Goal: Transaction & Acquisition: Purchase product/service

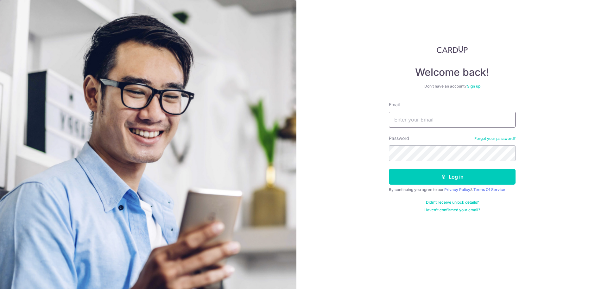
type input "callumlim@hotmail.com"
click at [442, 176] on icon "submit" at bounding box center [443, 176] width 5 height 5
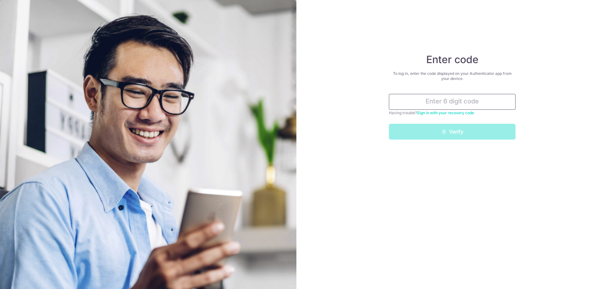
click at [471, 102] on input "text" at bounding box center [452, 102] width 127 height 16
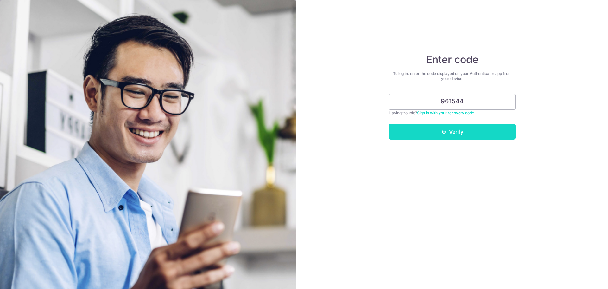
type input "961544"
click at [468, 129] on button "Verify" at bounding box center [452, 132] width 127 height 16
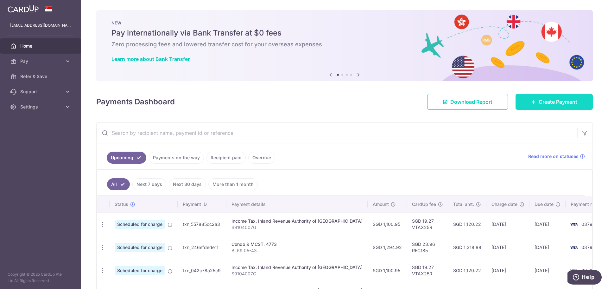
click at [550, 104] on span "Create Payment" at bounding box center [558, 102] width 39 height 8
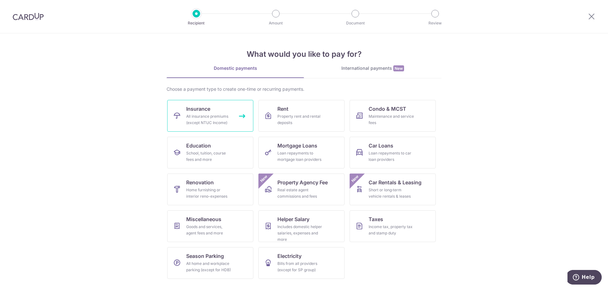
click at [203, 118] on div "All insurance premiums (except NTUC Income)" at bounding box center [209, 119] width 46 height 13
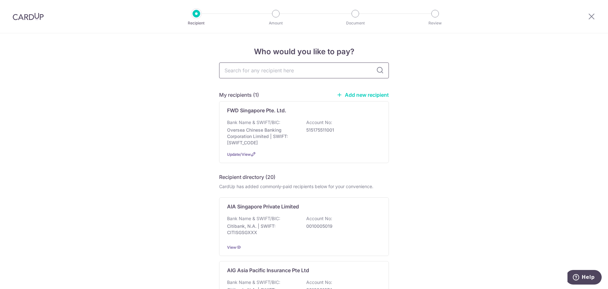
click at [270, 73] on input "text" at bounding box center [304, 70] width 170 height 16
click at [279, 216] on div "Bank Name & SWIFT/BIC: Citibank, N.A. | SWIFT: CITISGSGXXX Account No: 00100050…" at bounding box center [304, 226] width 154 height 23
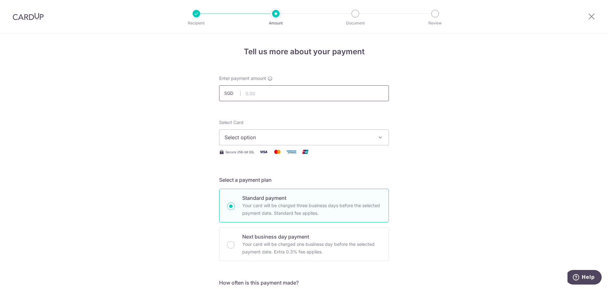
click at [261, 97] on input "text" at bounding box center [304, 93] width 170 height 16
type input "2,306.00"
click at [263, 143] on button "Select option" at bounding box center [304, 137] width 170 height 16
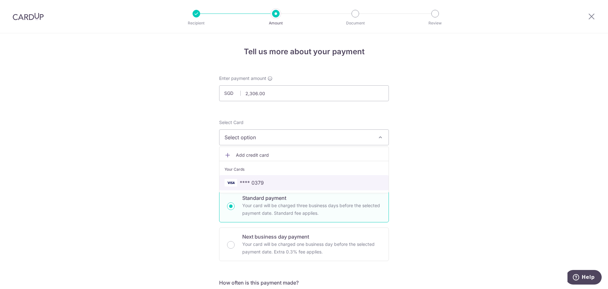
click at [264, 177] on link "**** 0379" at bounding box center [303, 182] width 169 height 15
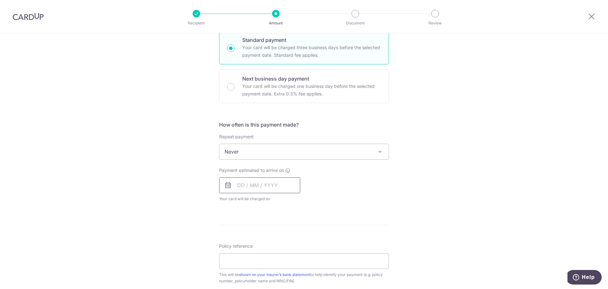
scroll to position [158, 0]
click at [255, 151] on span "Never" at bounding box center [303, 150] width 169 height 15
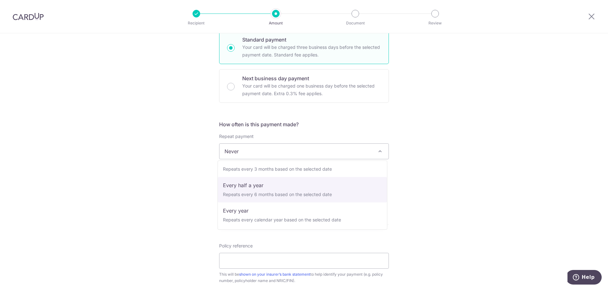
scroll to position [89, 0]
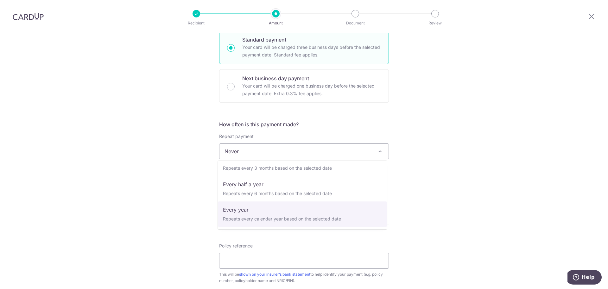
select select "6"
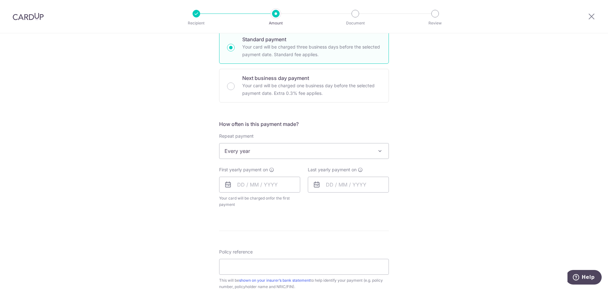
scroll to position [159, 0]
click at [238, 177] on input "text" at bounding box center [259, 184] width 81 height 16
click at [282, 253] on link "14" at bounding box center [283, 254] width 10 height 10
type input "[DATE]"
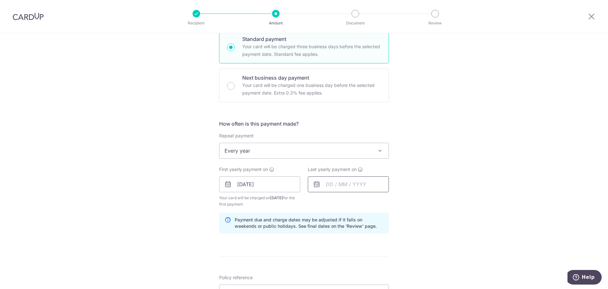
click at [327, 186] on input "text" at bounding box center [348, 184] width 81 height 16
click at [363, 199] on div "Aug Sep Oct Nov Dec 2025 2026 2027 2028 2029 2030 2031 2032 2033 2034 2035" at bounding box center [358, 201] width 46 height 5
click at [370, 200] on select "2025 2026 2027 2028 2029 2030 2031 2032 2033 2034 2035" at bounding box center [373, 201] width 17 height 5
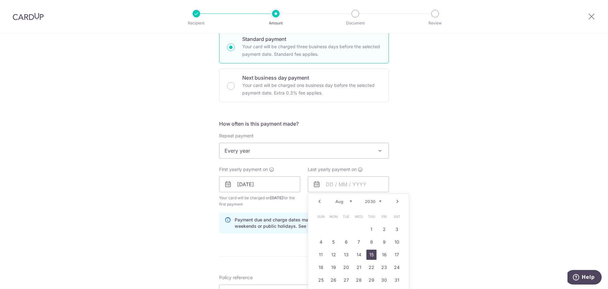
click at [372, 256] on link "15" at bounding box center [371, 254] width 10 height 10
type input "15/08/2030"
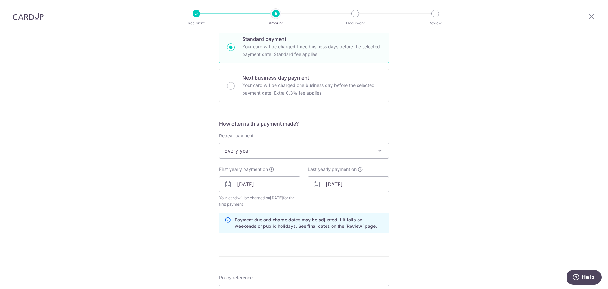
click at [444, 197] on div "Tell us more about your payment Enter payment amount SGD 2,306.00 2306.00 Selec…" at bounding box center [304, 177] width 608 height 605
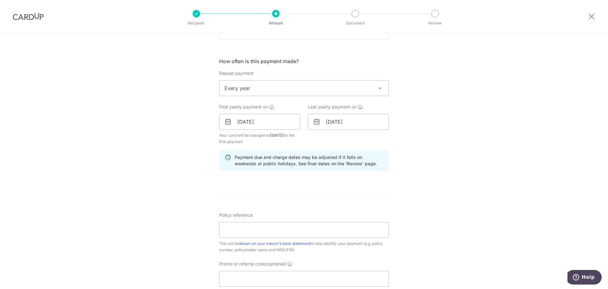
scroll to position [222, 0]
click at [252, 227] on input "Policy reference" at bounding box center [304, 229] width 170 height 16
type input "R"
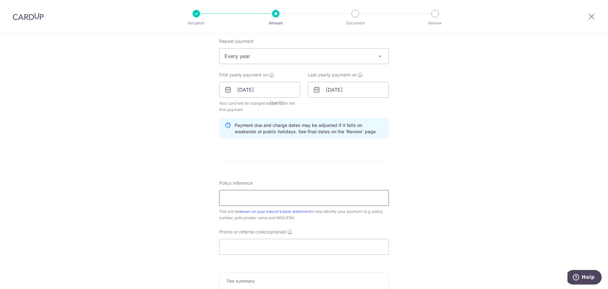
scroll to position [253, 0]
click at [234, 197] on input "U126650583" at bounding box center [304, 197] width 170 height 16
type input "U126650583"
click at [312, 247] on input "Promo or referral code (optional)" at bounding box center [304, 246] width 170 height 16
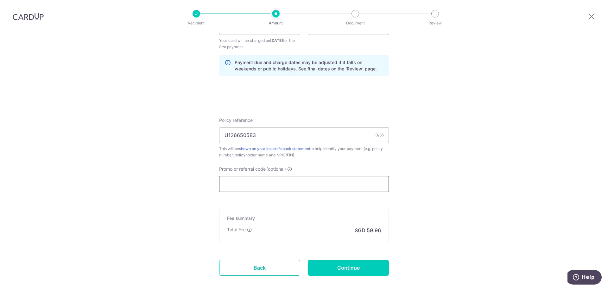
scroll to position [316, 0]
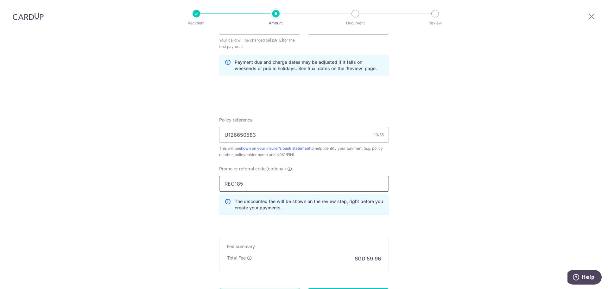
type input "REC185"
click at [99, 135] on div "Tell us more about your payment Enter payment amount SGD 2,306.00 2306.00 Selec…" at bounding box center [304, 34] width 608 height 634
click at [183, 227] on div "Tell us more about your payment Enter payment amount SGD 2,306.00 2306.00 Selec…" at bounding box center [304, 34] width 608 height 634
click at [419, 215] on div "Tell us more about your payment Enter payment amount SGD 2,306.00 2306.00 Selec…" at bounding box center [304, 34] width 608 height 634
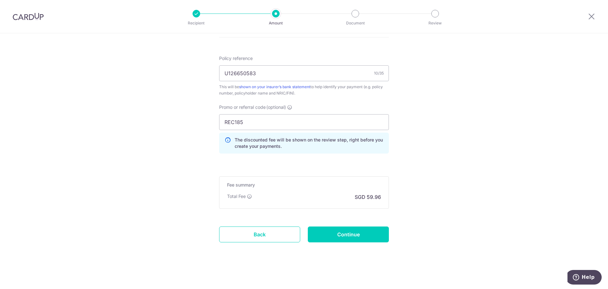
scroll to position [378, 0]
click at [282, 120] on input "REC185" at bounding box center [304, 121] width 170 height 16
click at [344, 230] on input "Continue" at bounding box center [348, 233] width 81 height 16
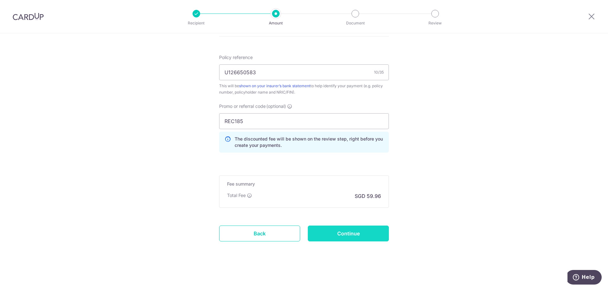
type input "Create Schedule"
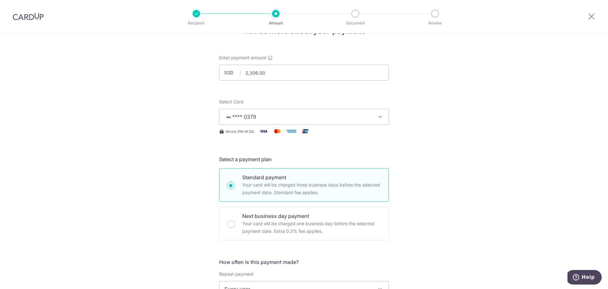
scroll to position [0, 0]
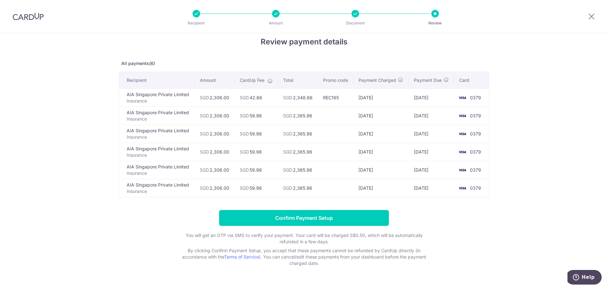
scroll to position [25, 0]
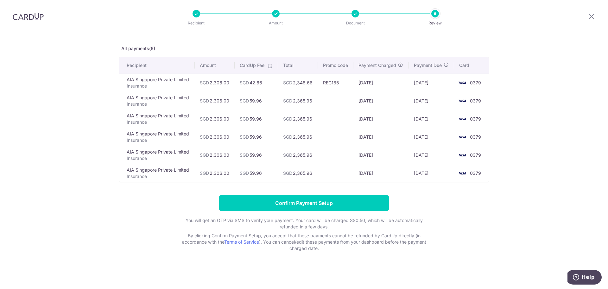
click at [352, 12] on div at bounding box center [356, 14] width 8 height 8
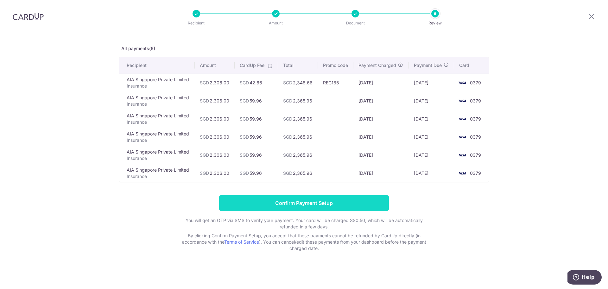
click at [282, 206] on input "Confirm Payment Setup" at bounding box center [304, 203] width 170 height 16
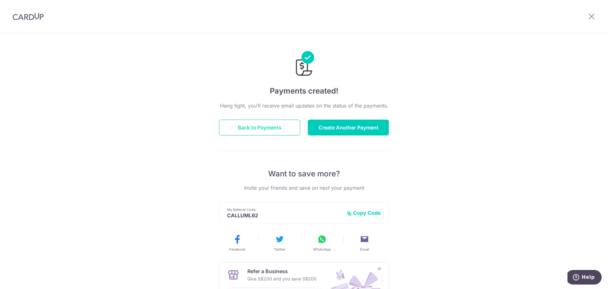
click at [267, 125] on button "Back to Payments" at bounding box center [259, 127] width 81 height 16
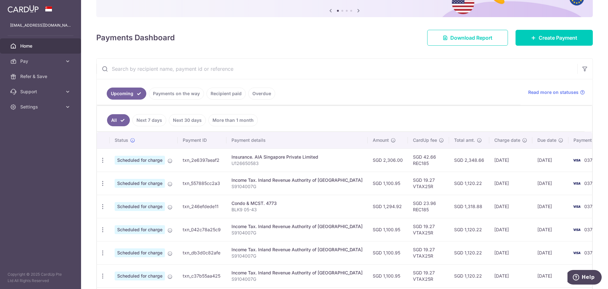
scroll to position [64, 0]
click at [229, 118] on link "More than 1 month" at bounding box center [232, 120] width 49 height 12
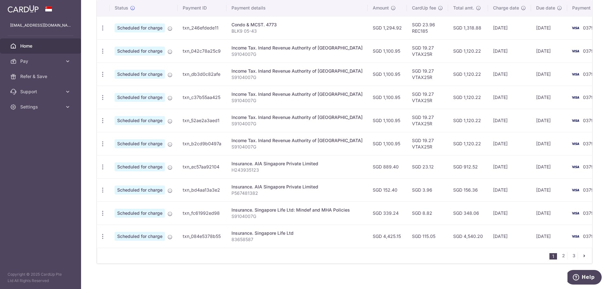
scroll to position [204, 0]
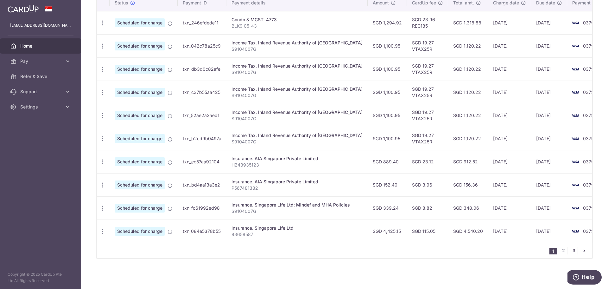
click at [574, 249] on link "3" at bounding box center [574, 250] width 8 height 8
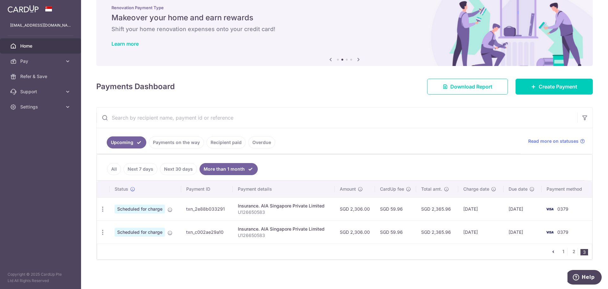
scroll to position [16, 0]
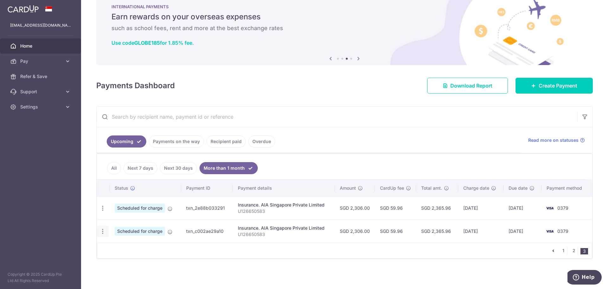
click at [101, 211] on icon "button" at bounding box center [102, 208] width 7 height 7
click at [127, 265] on span "Cancel payment" at bounding box center [136, 264] width 42 height 8
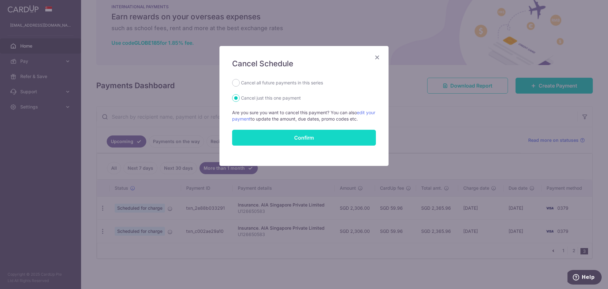
click at [296, 138] on input "Confirm" at bounding box center [304, 138] width 144 height 16
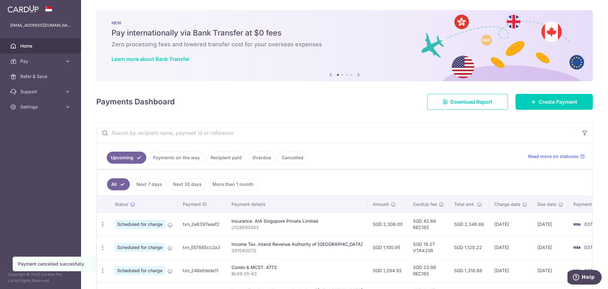
click at [92, 273] on div "× Pause Schedule Pause all future payments in this series Pause just this one p…" at bounding box center [344, 144] width 527 height 289
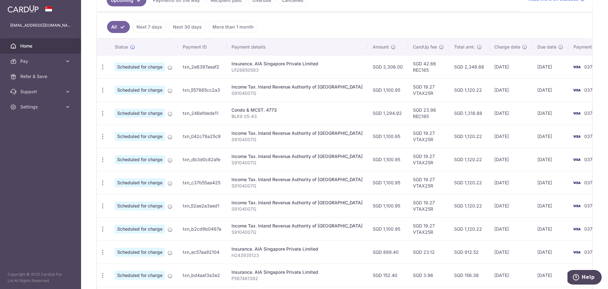
scroll to position [157, 0]
click at [231, 25] on link "More than 1 month" at bounding box center [232, 27] width 49 height 12
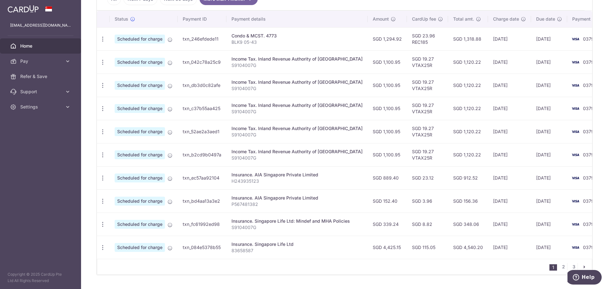
scroll to position [204, 0]
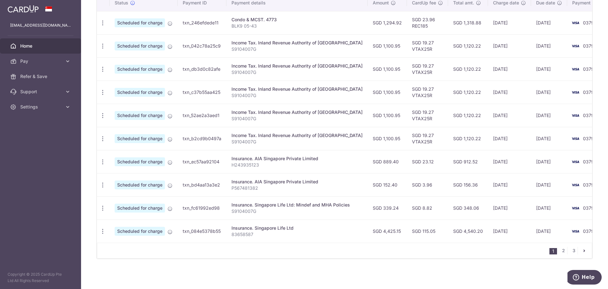
click at [565, 249] on ul "1 2 3" at bounding box center [570, 250] width 42 height 8
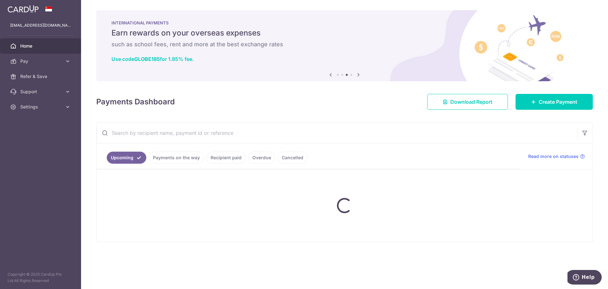
scroll to position [0, 0]
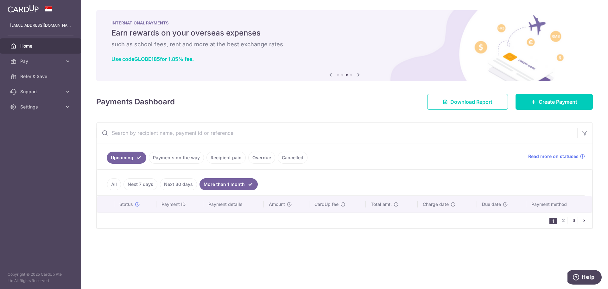
click at [574, 221] on link "3" at bounding box center [574, 220] width 8 height 8
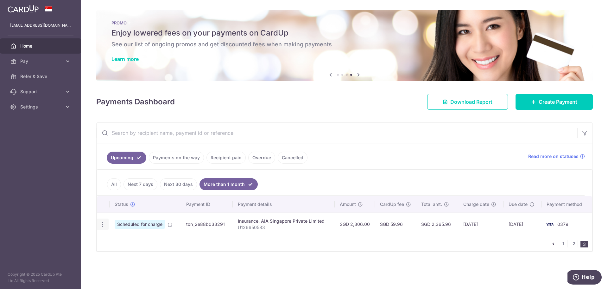
click at [101, 224] on icon "button" at bounding box center [102, 224] width 7 height 7
click at [126, 259] on span "Cancel payment" at bounding box center [136, 257] width 42 height 8
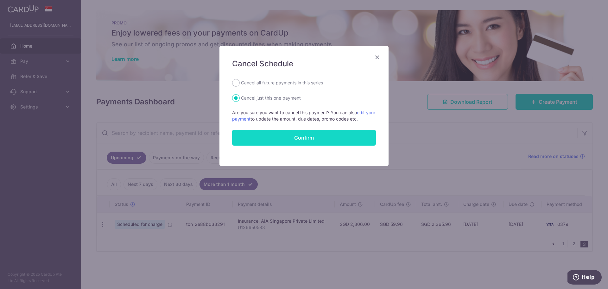
click at [325, 139] on input "Confirm" at bounding box center [304, 138] width 144 height 16
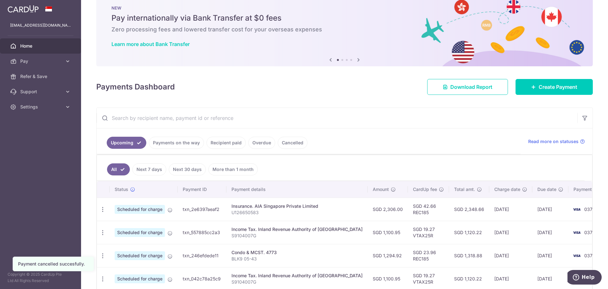
scroll to position [15, 0]
click at [223, 171] on link "More than 1 month" at bounding box center [232, 169] width 49 height 12
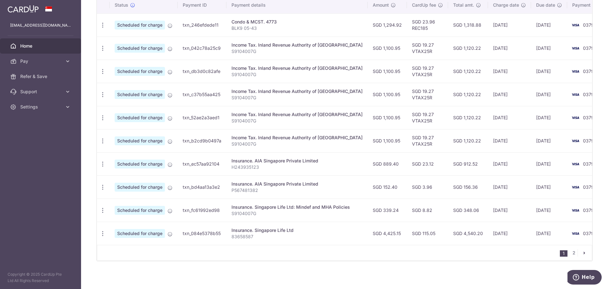
scroll to position [204, 0]
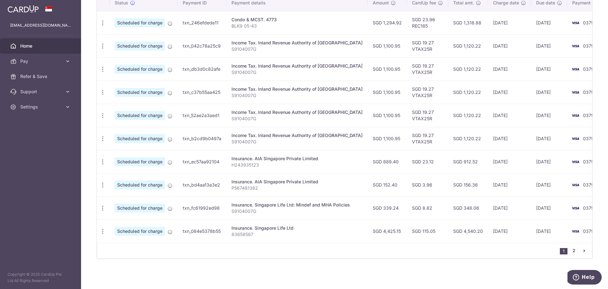
click at [573, 248] on link "2" at bounding box center [574, 250] width 8 height 8
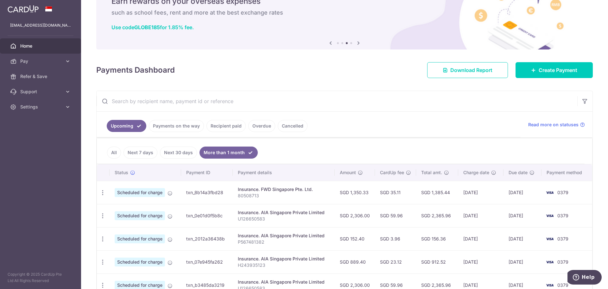
scroll to position [0, 0]
